Goal: Task Accomplishment & Management: Complete application form

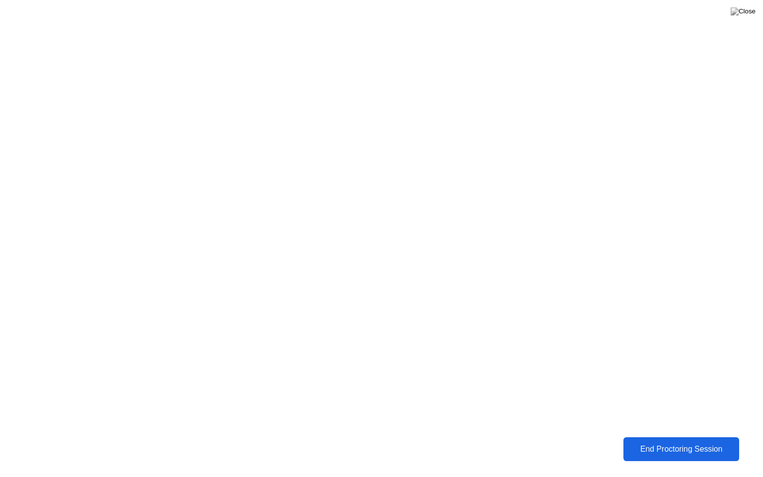
click at [685, 452] on div "End Proctoring Session" at bounding box center [681, 449] width 120 height 10
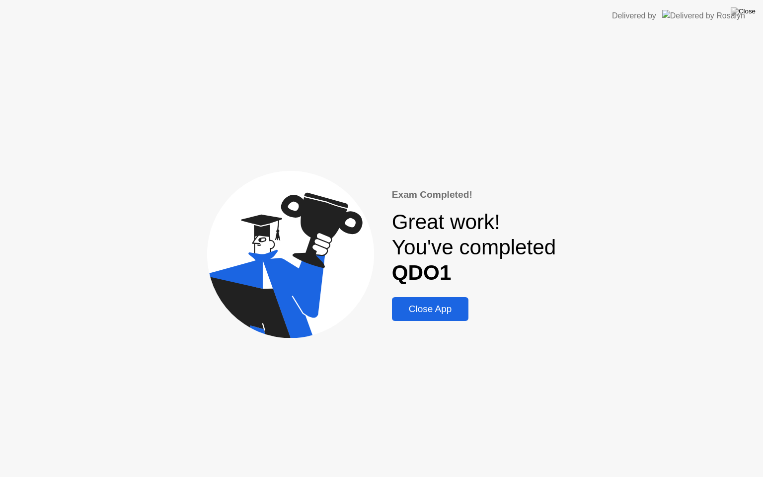
click at [425, 311] on div "Close App" at bounding box center [430, 308] width 71 height 11
